Goal: Find specific page/section: Find specific page/section

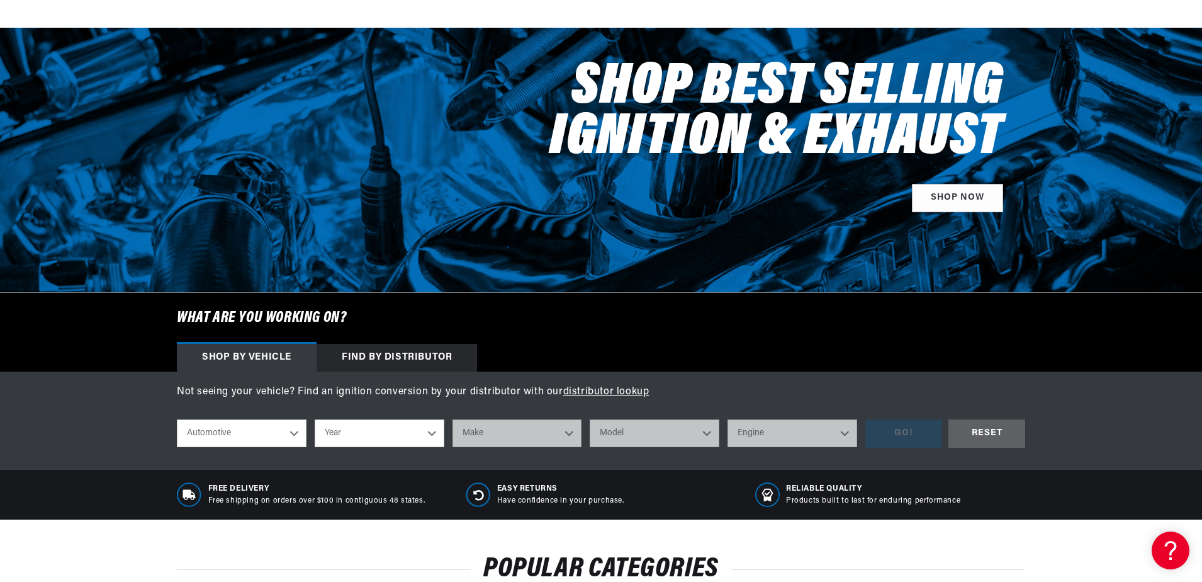
scroll to position [189, 0]
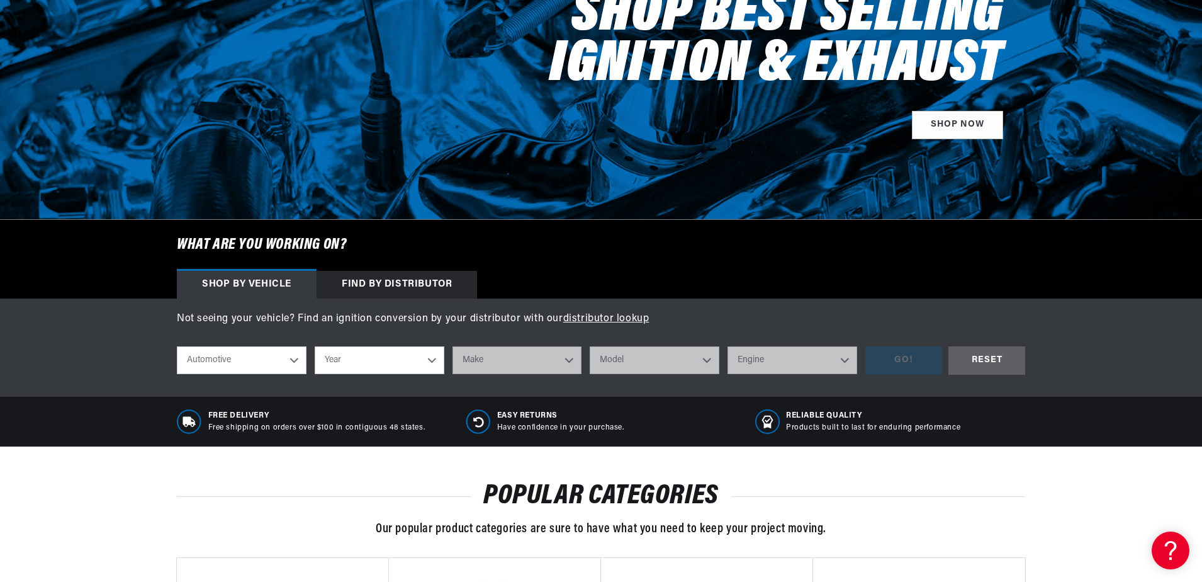
click at [289, 363] on select "Automotive Agricultural Industrial Marine Motorcycle" at bounding box center [242, 360] width 130 height 28
click at [375, 355] on select "Year 2026 2025 2024 2023 2022 2021 2020 2019 2018 2017 2016 2015 2014 2013 2012…" at bounding box center [380, 360] width 130 height 28
select select "1987"
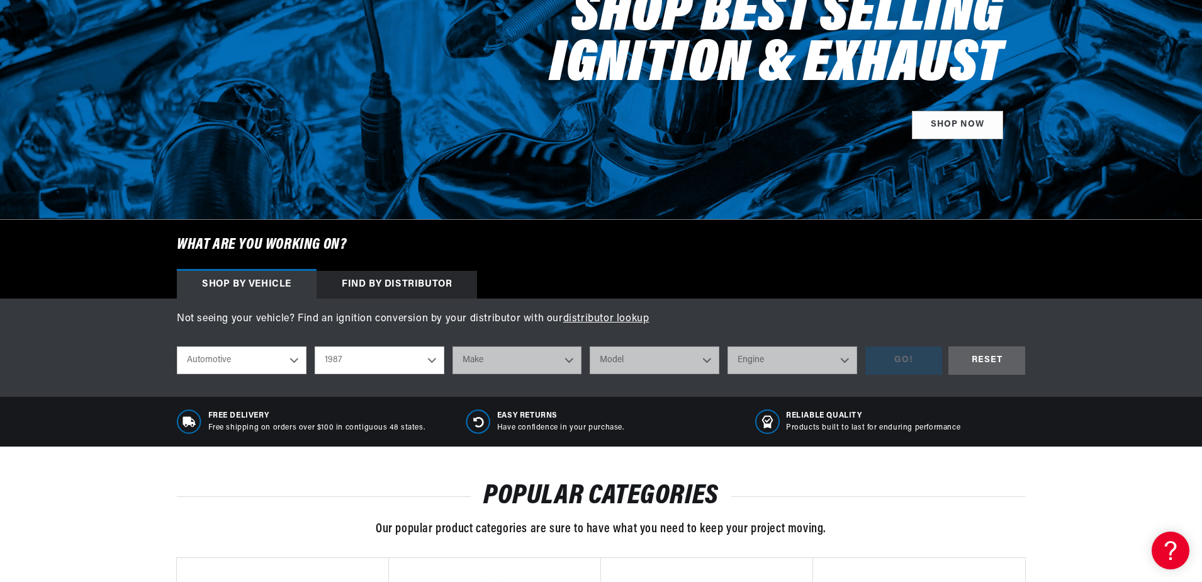
click at [315, 346] on select "Year 2026 2025 2024 2023 2022 2021 2020 2019 2018 2017 2016 2015 2014 2013 2012…" at bounding box center [380, 360] width 130 height 28
select select "1987"
click at [560, 357] on select "Make American Motors Bentley Buick Cadillac Chevrolet Chrysler Dodge Ford GMC H…" at bounding box center [518, 360] width 130 height 28
select select "Dodge"
click at [453, 346] on select "Make American Motors Bentley Buick Cadillac Chevrolet Chrysler Dodge Ford GMC H…" at bounding box center [518, 360] width 130 height 28
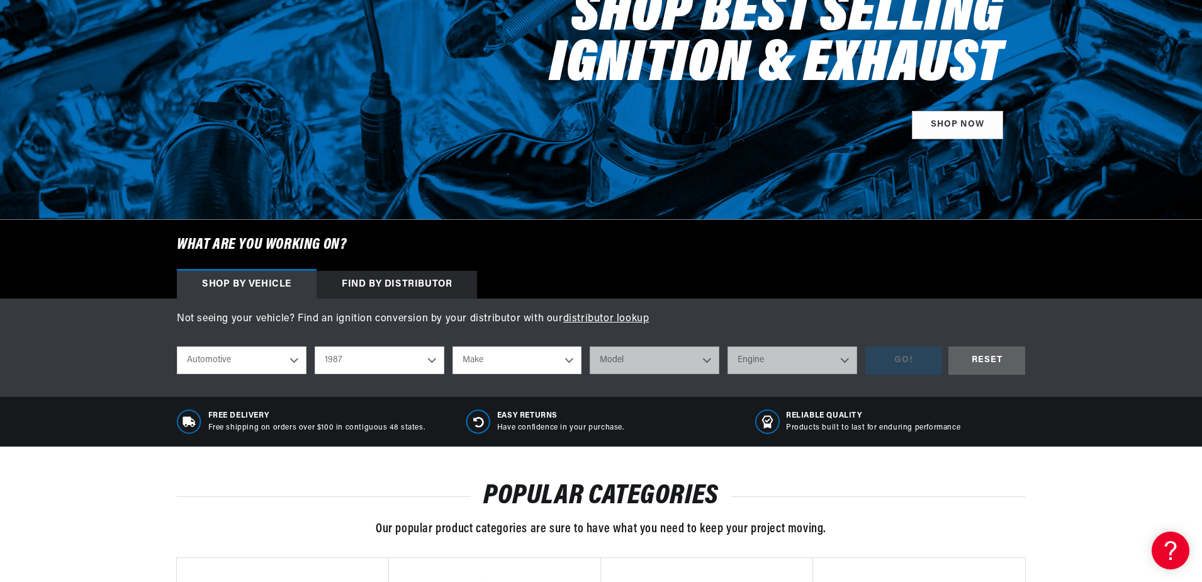
select select "Dodge"
click at [651, 364] on select "Model 600 Aries B150 B250 B350 Caravan Charger Colt D100 D150 D250 D350 Dakota …" at bounding box center [655, 360] width 130 height 28
select select "Ramcharger"
click at [590, 346] on select "Model 600 Aries B150 B250 B350 Caravan Charger Colt D100 D150 D250 D350 Dakota …" at bounding box center [655, 360] width 130 height 28
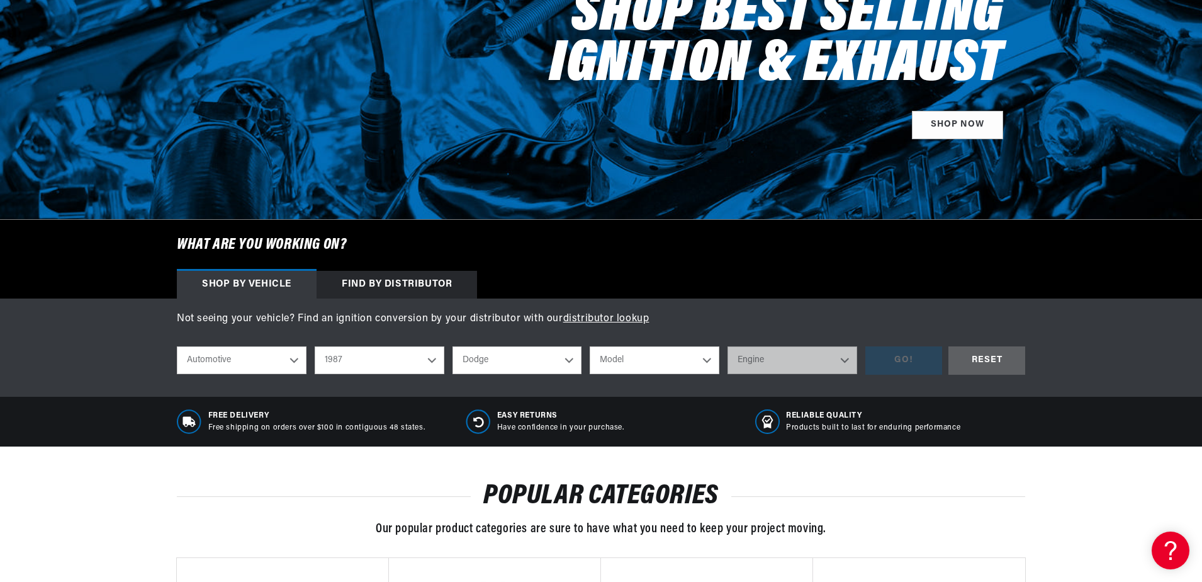
select select "Ramcharger"
click at [842, 362] on select "Engine 5.2L 5.9L" at bounding box center [793, 360] width 130 height 28
select select "5.9L"
click at [728, 346] on select "Engine 5.2L 5.9L" at bounding box center [793, 360] width 130 height 28
select select "5.9L"
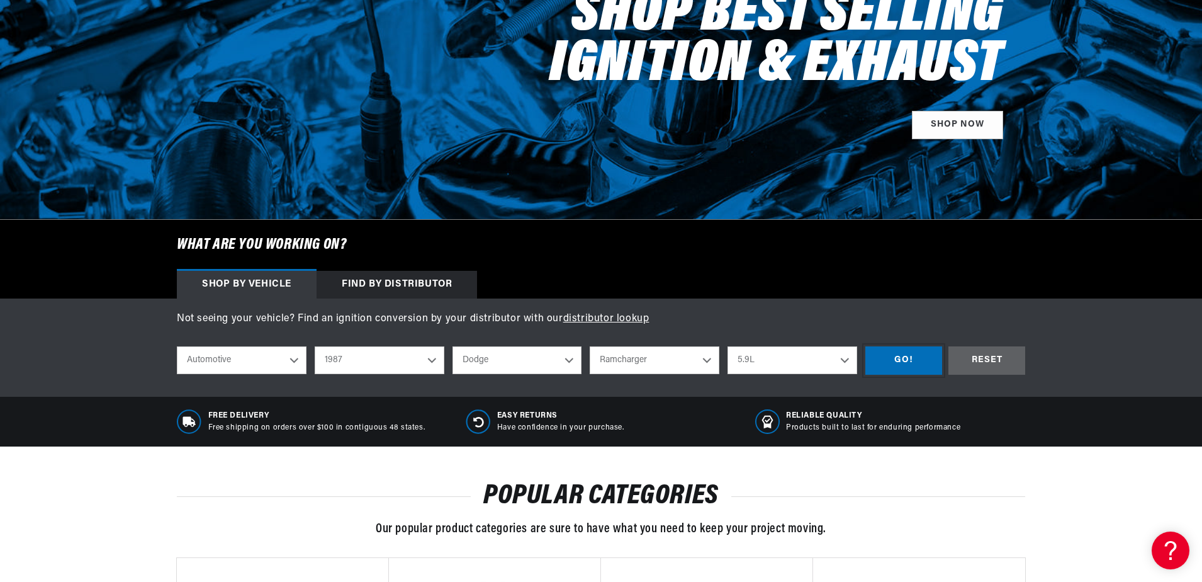
click at [898, 367] on div "GO!" at bounding box center [904, 360] width 77 height 28
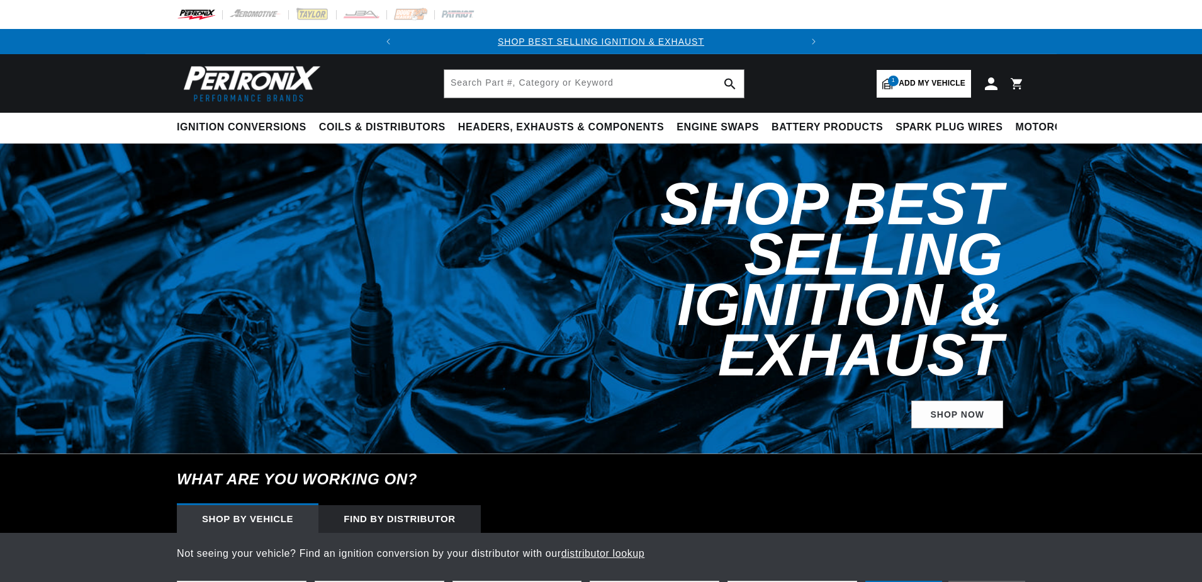
select select "1987"
select select "Dodge"
select select "Ramcharger"
select select "5.9L"
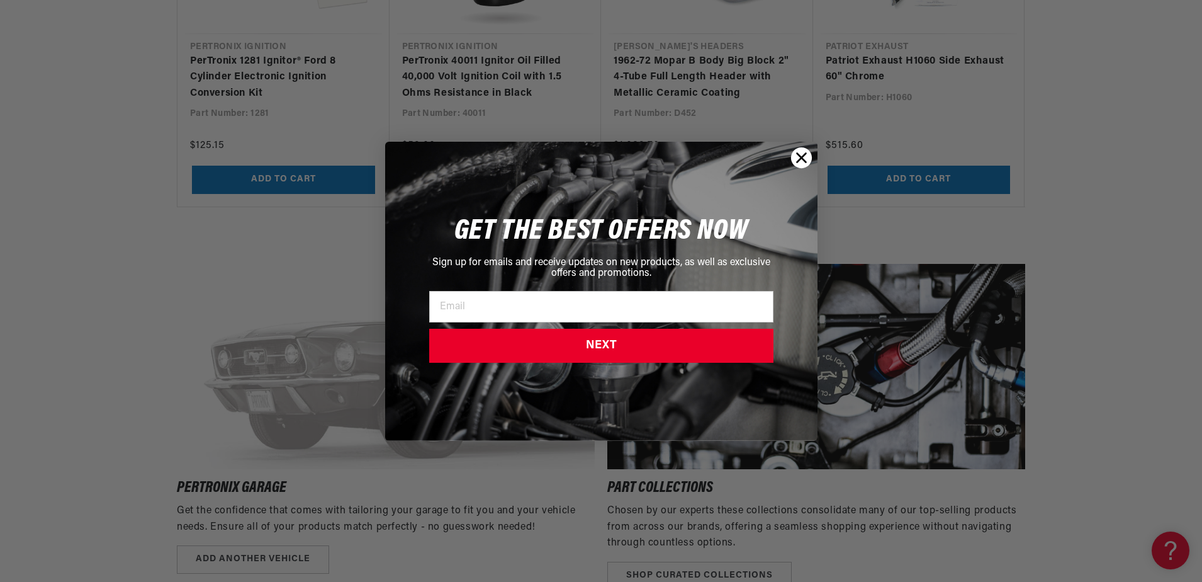
scroll to position [1385, 0]
click at [797, 161] on circle "Close dialog" at bounding box center [801, 157] width 21 height 21
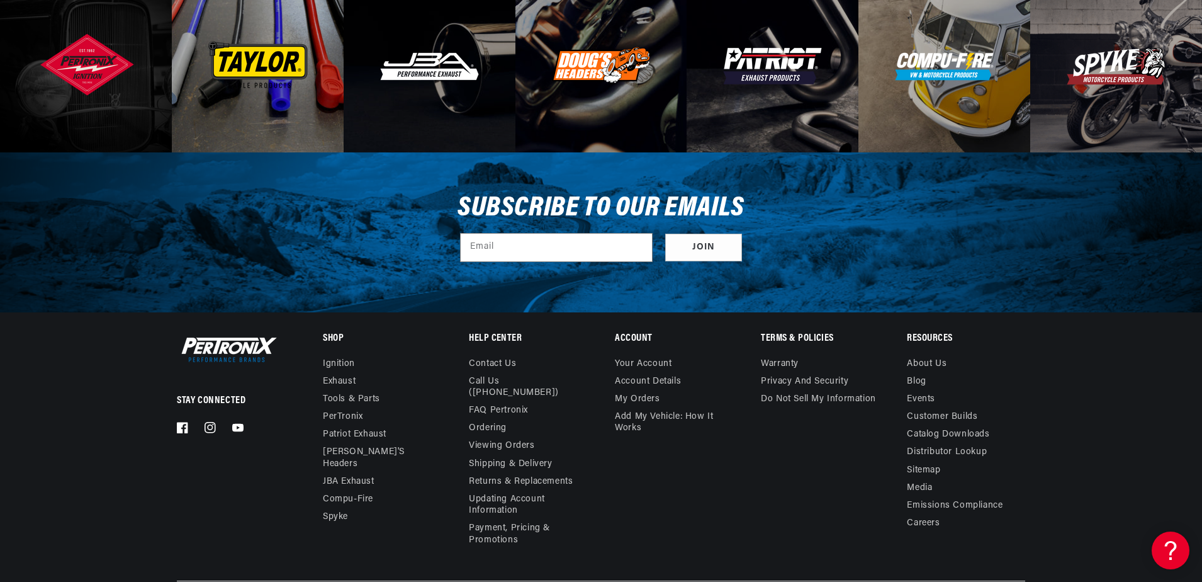
scroll to position [0, 0]
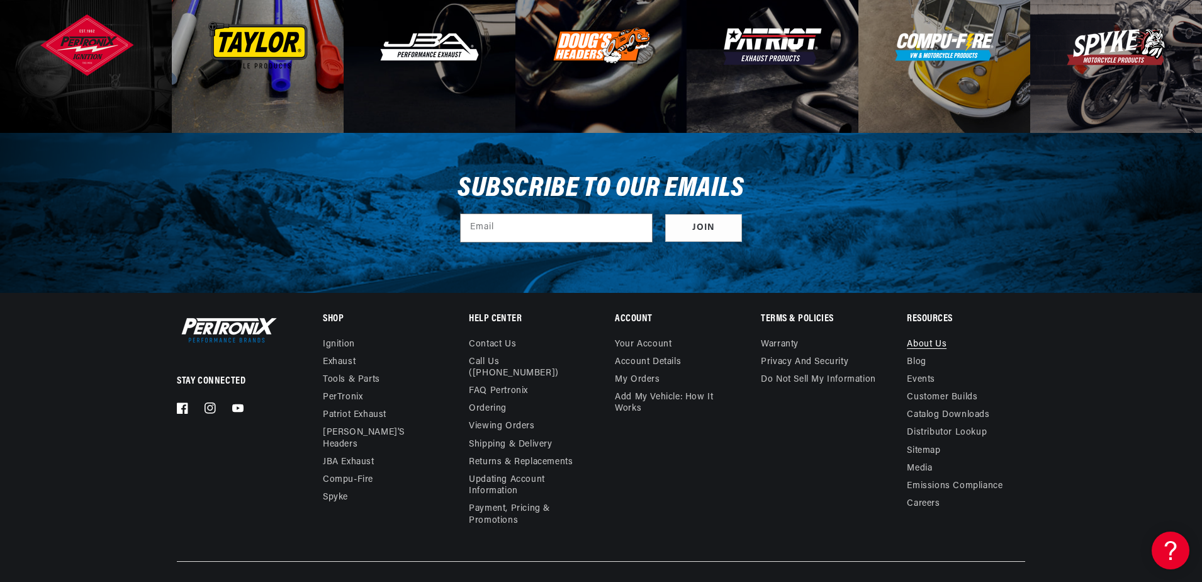
click at [933, 346] on link "About Us" at bounding box center [927, 346] width 40 height 14
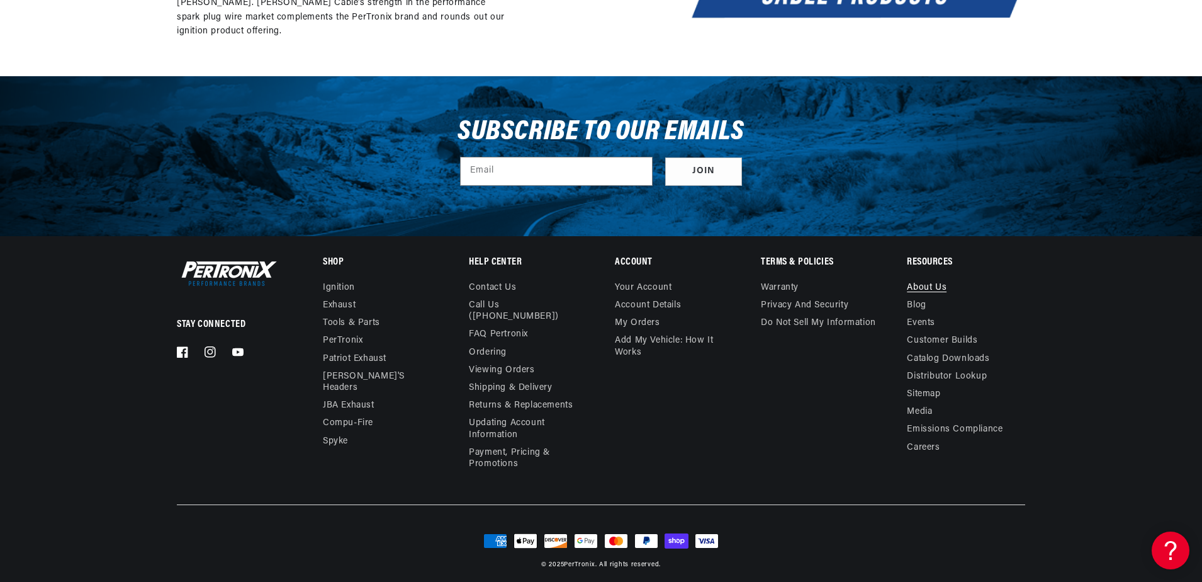
scroll to position [0, 381]
